Goal: Download file/media

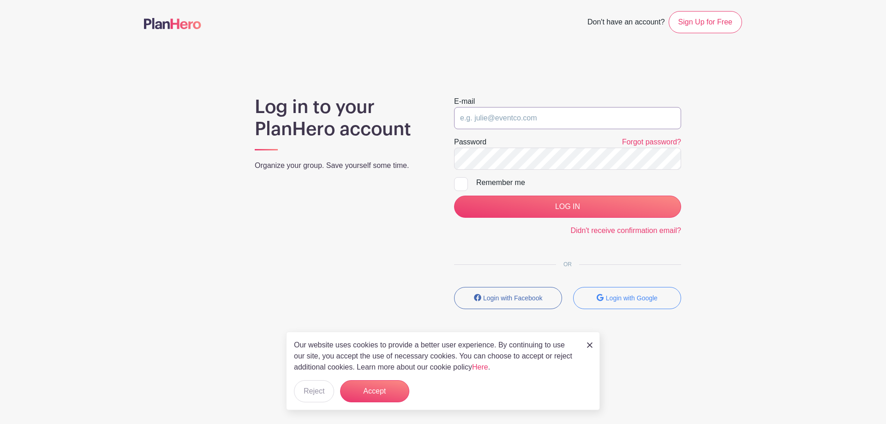
click at [521, 114] on input "email" at bounding box center [567, 118] width 227 height 22
type input "volunteer@bbpboathouse.org"
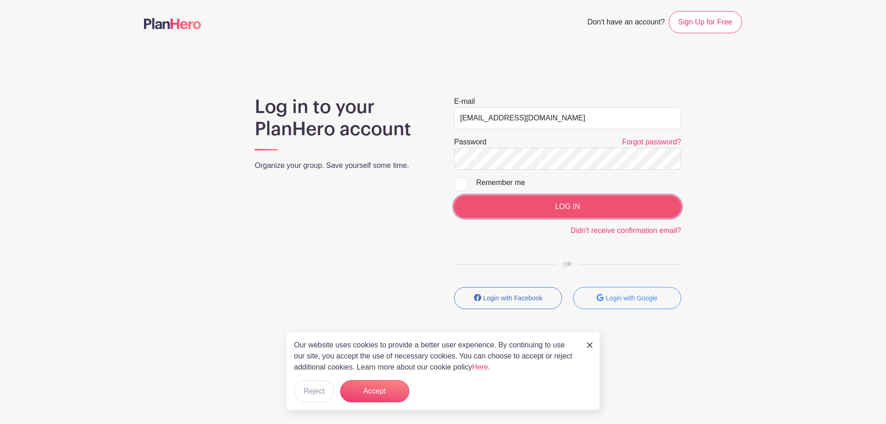
click at [573, 209] on input "LOG IN" at bounding box center [567, 207] width 227 height 22
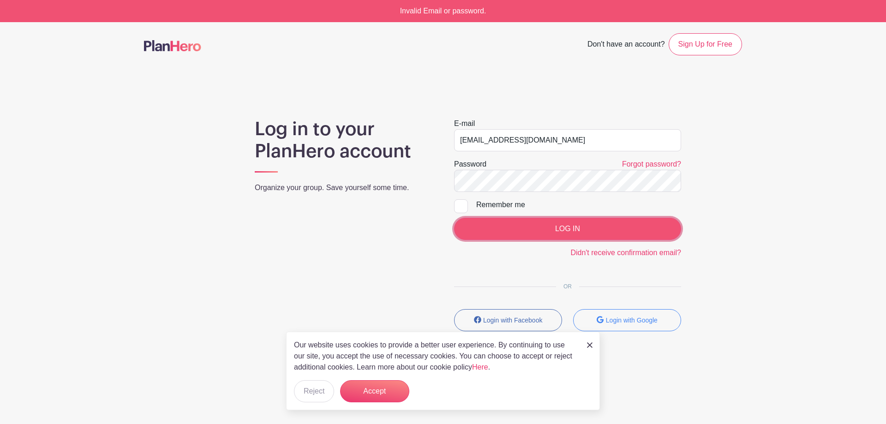
click at [575, 225] on input "LOG IN" at bounding box center [567, 229] width 227 height 22
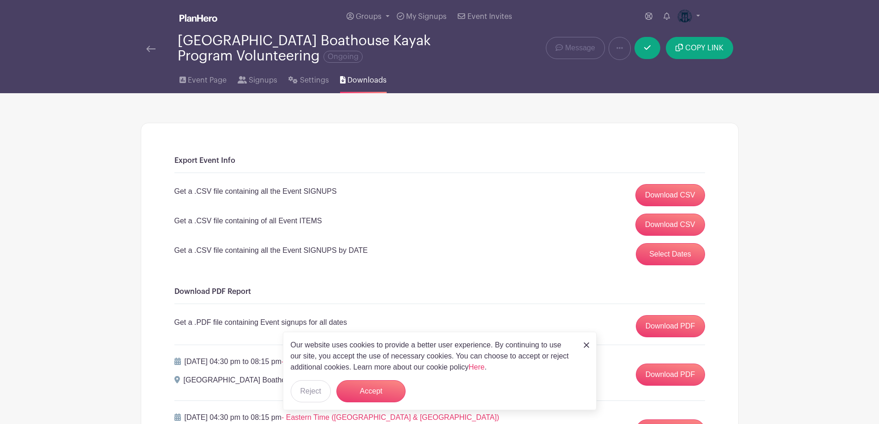
scroll to position [185, 0]
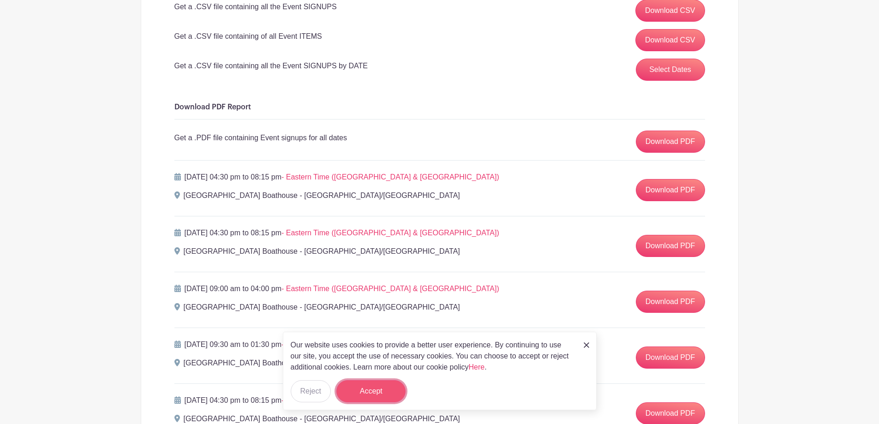
click at [376, 388] on button "Accept" at bounding box center [370, 391] width 69 height 22
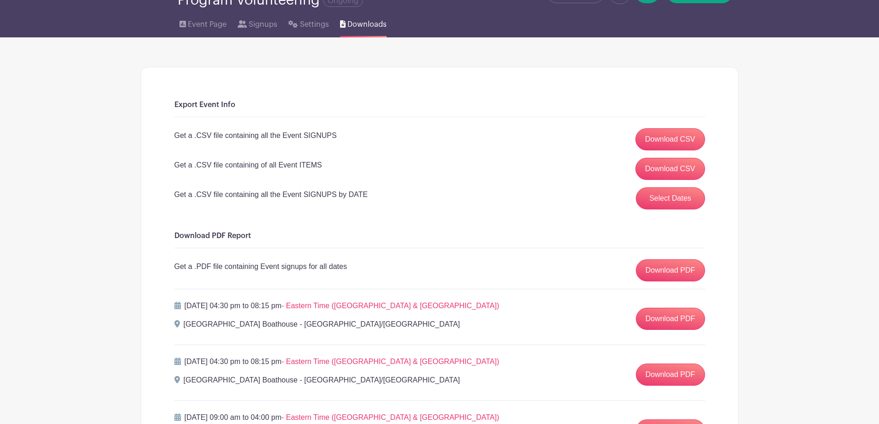
scroll to position [0, 0]
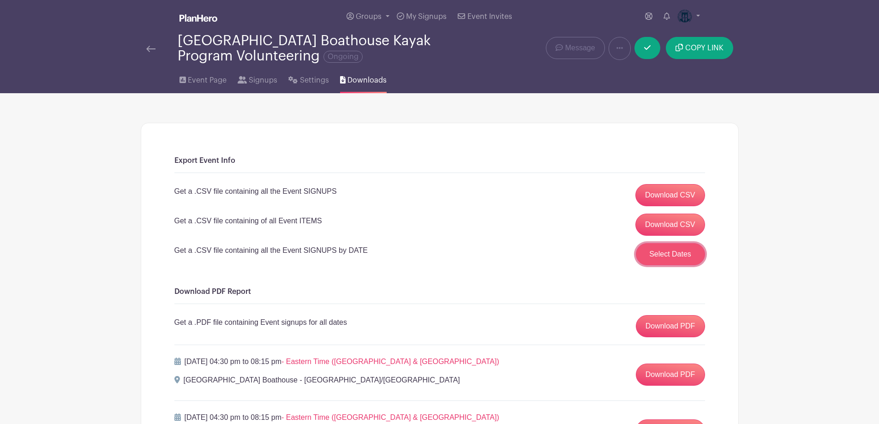
click at [673, 253] on button "Select Dates" at bounding box center [670, 254] width 69 height 22
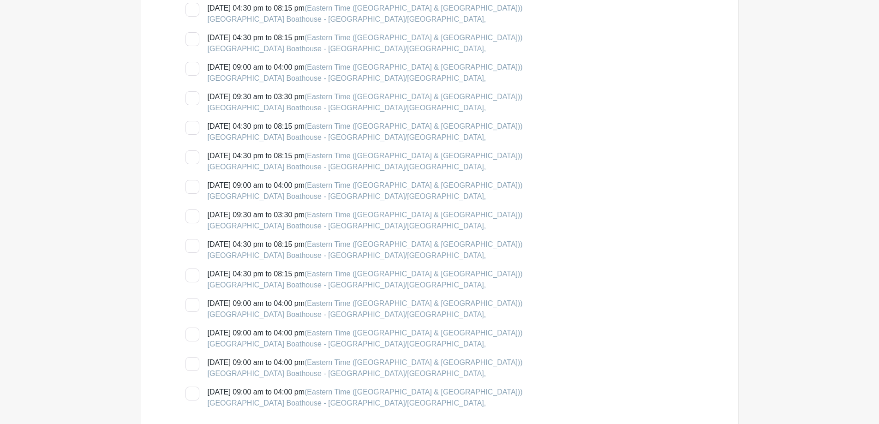
scroll to position [1246, 0]
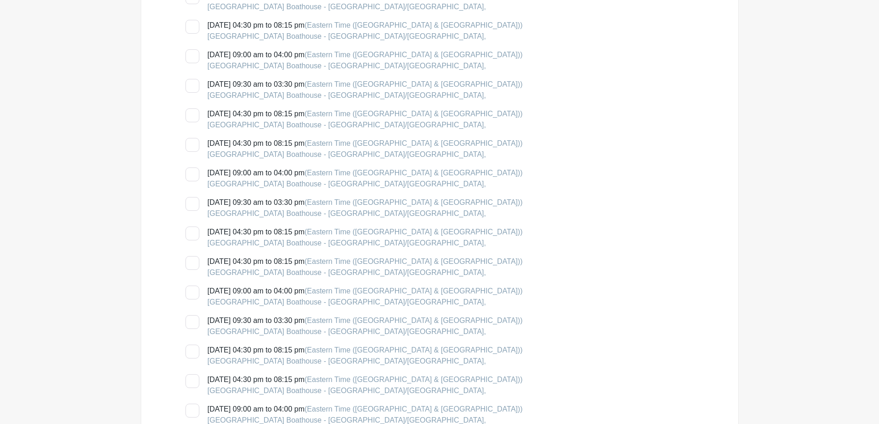
click at [190, 235] on div at bounding box center [192, 234] width 14 height 14
click at [190, 233] on input "Wednesday, August 06, 2025 at 04:30 pm to 08:15 pm (Eastern Time (US & Canada))…" at bounding box center [188, 230] width 6 height 6
checkbox input "true"
click at [190, 264] on div at bounding box center [192, 263] width 14 height 14
click at [190, 262] on input "Thursday, August 07, 2025 at 04:30 pm to 08:15 pm (Eastern Time (US & Canada)) …" at bounding box center [188, 259] width 6 height 6
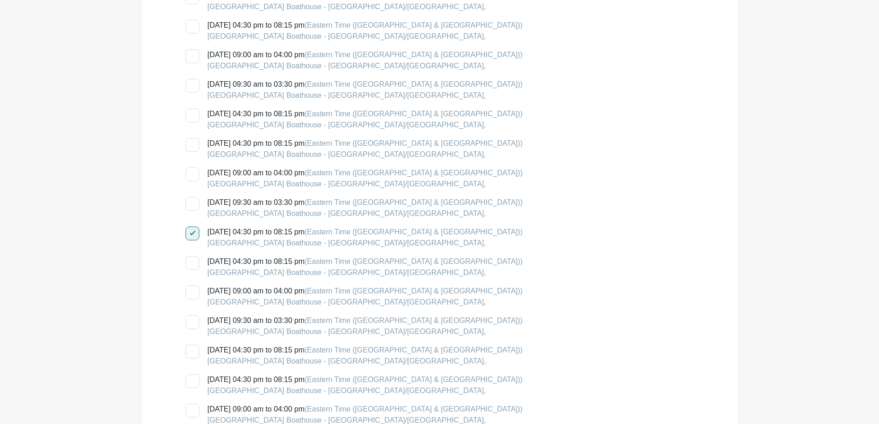
checkbox input "true"
click at [193, 291] on div at bounding box center [192, 293] width 14 height 14
click at [191, 291] on input "Saturday, August 09, 2025 at 09:00 am to 04:00 pm (Eastern Time (US & Canada)) …" at bounding box center [188, 289] width 6 height 6
checkbox input "true"
click at [192, 322] on div at bounding box center [192, 322] width 14 height 14
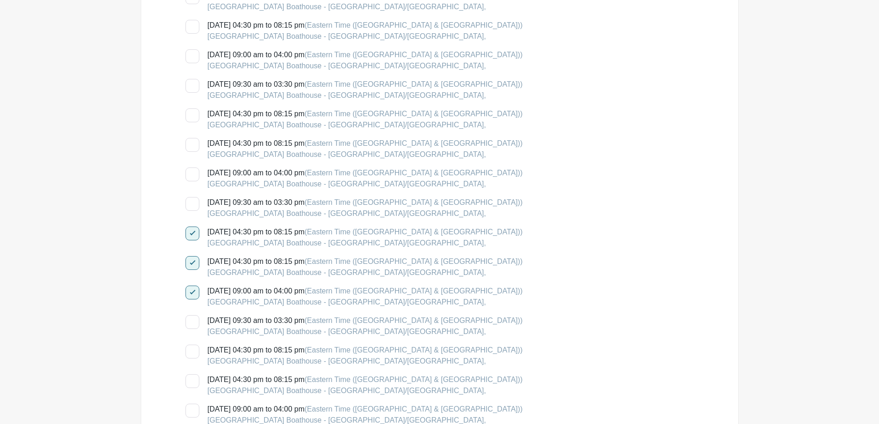
click at [191, 321] on input "Sunday, August 10, 2025 at 09:30 am to 03:30 pm (Eastern Time (US & Canada)) Br…" at bounding box center [188, 318] width 6 height 6
checkbox input "true"
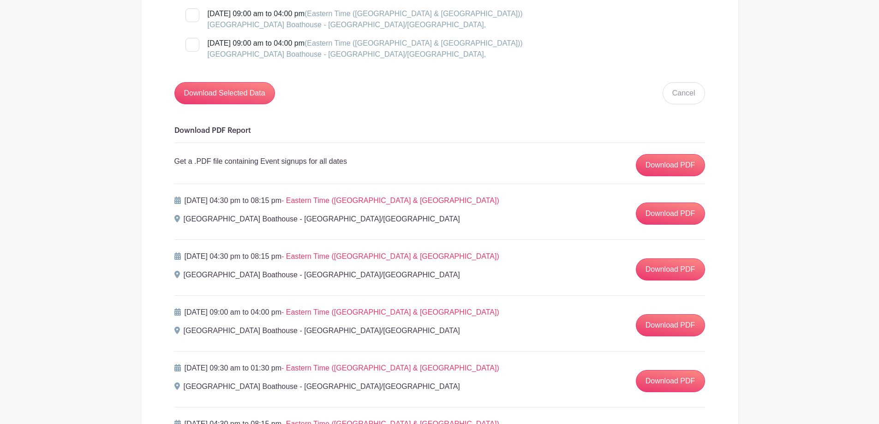
scroll to position [1799, 0]
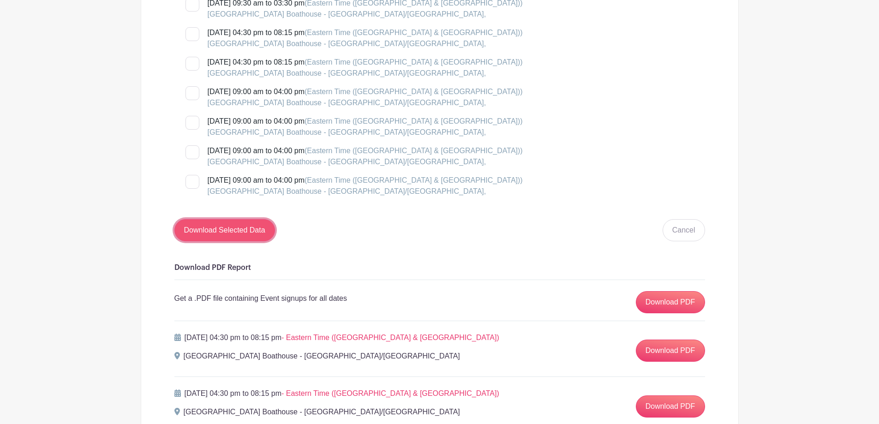
click at [235, 241] on input "Download Selected Data" at bounding box center [224, 230] width 101 height 22
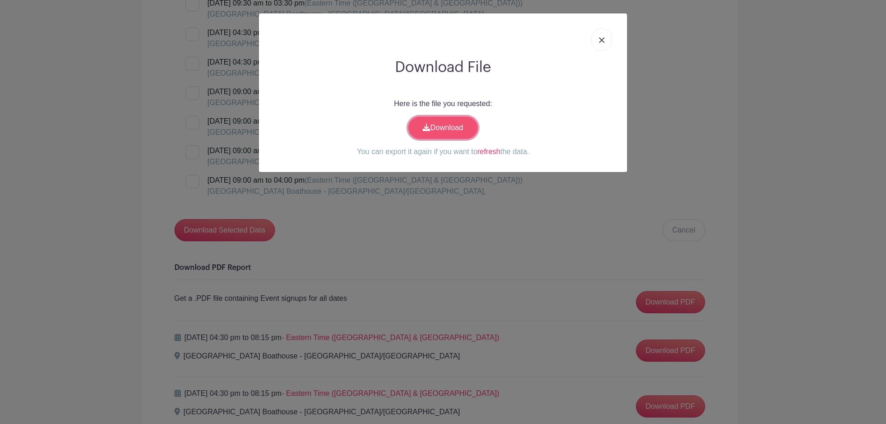
click at [452, 137] on link "Download" at bounding box center [442, 128] width 69 height 22
drag, startPoint x: 606, startPoint y: 42, endPoint x: 601, endPoint y: 53, distance: 12.2
click at [606, 42] on link at bounding box center [601, 39] width 21 height 23
